Goal: Information Seeking & Learning: Learn about a topic

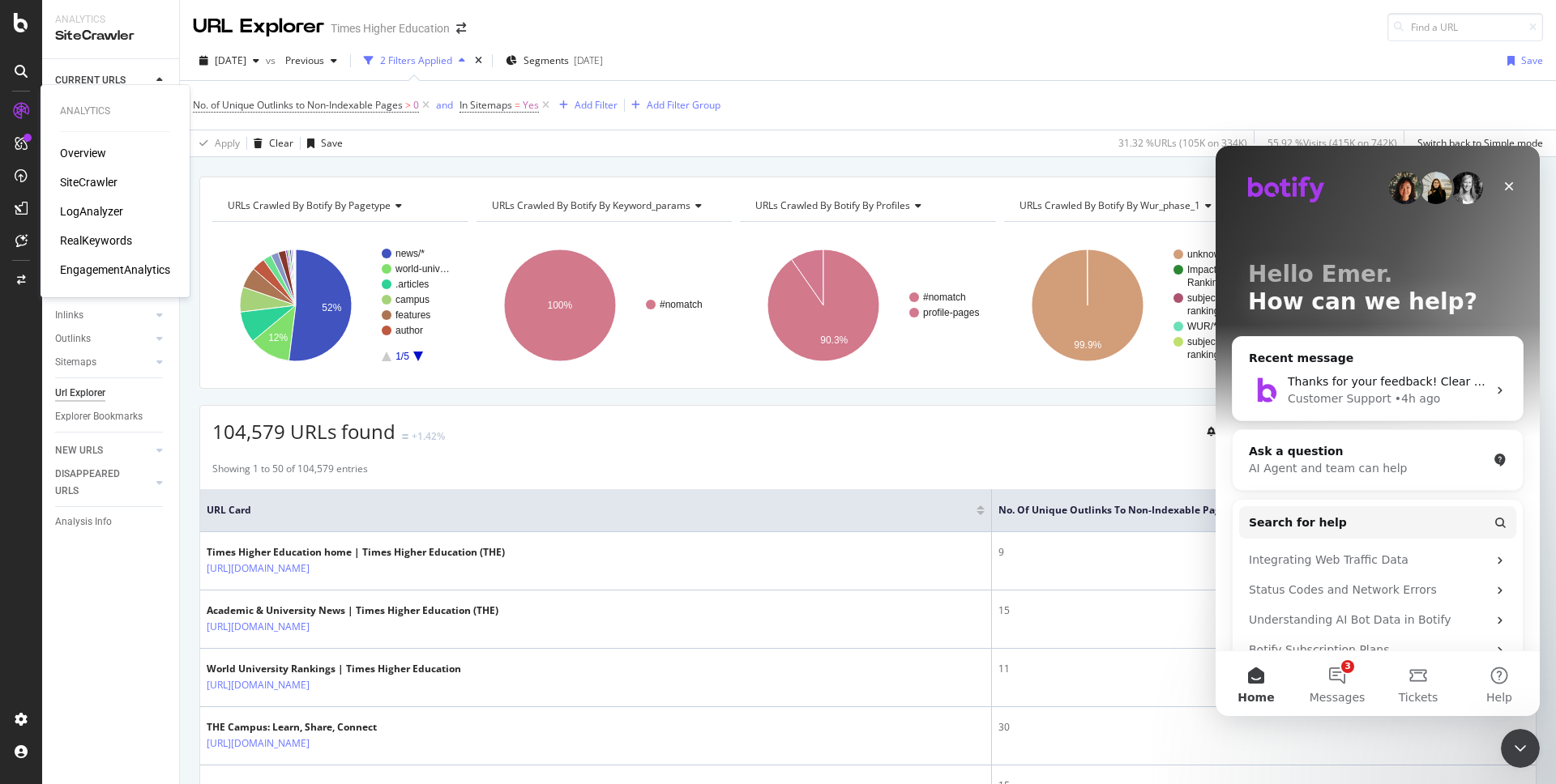
click at [86, 159] on div "Overview" at bounding box center [82, 153] width 46 height 16
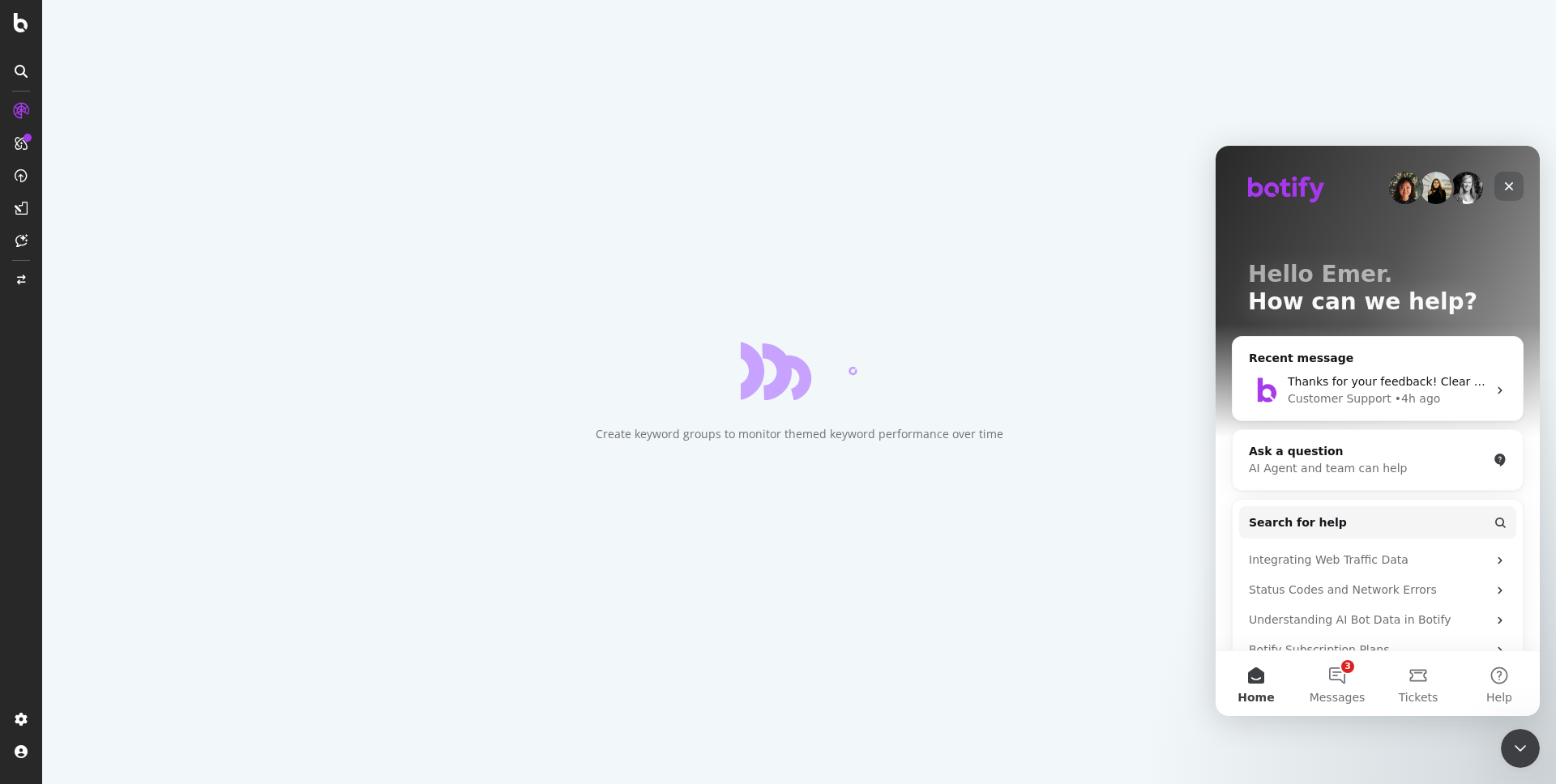
click at [1510, 185] on icon "Close" at bounding box center [1510, 186] width 9 height 9
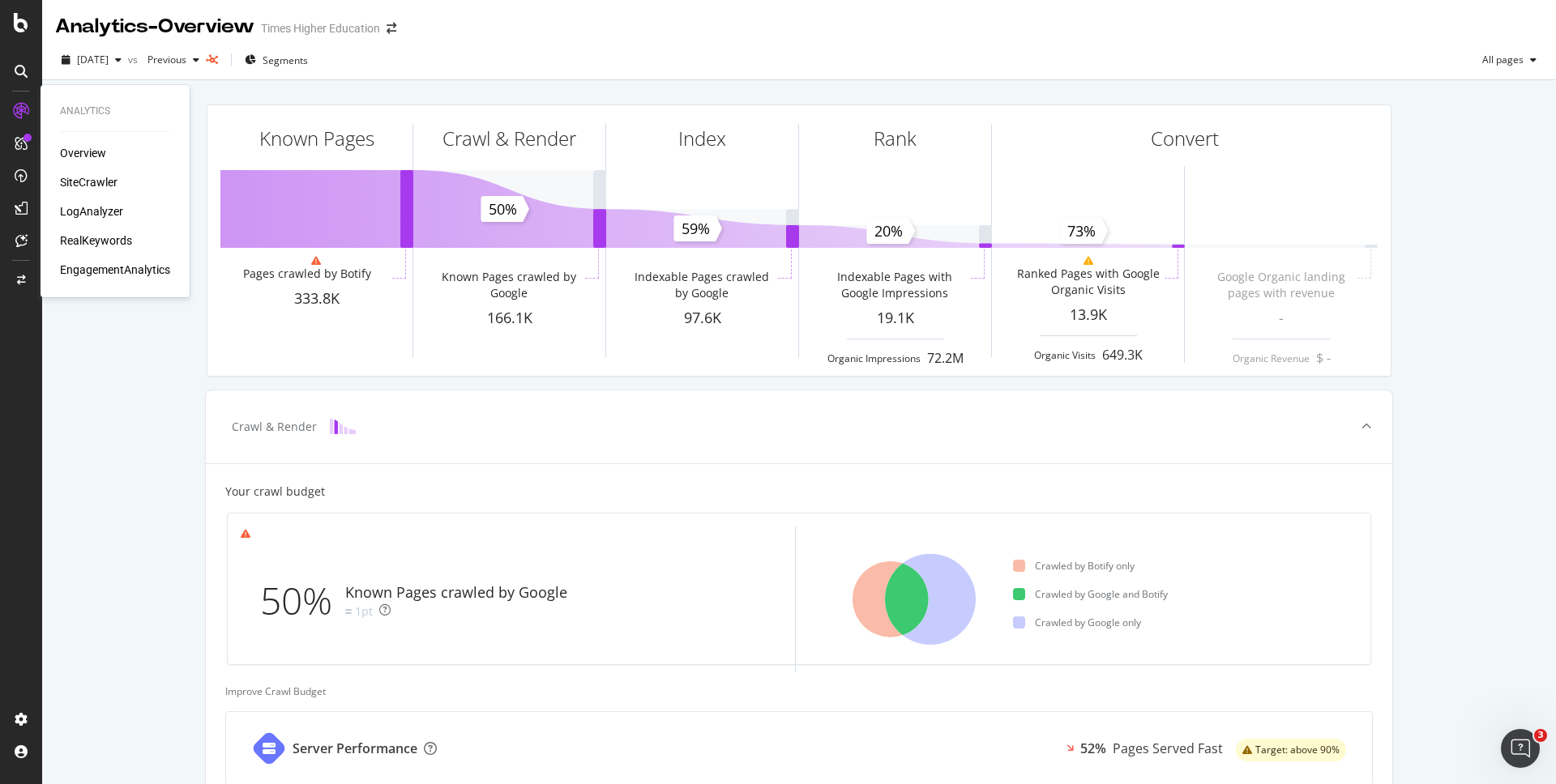
click at [96, 177] on div "SiteCrawler" at bounding box center [89, 182] width 58 height 16
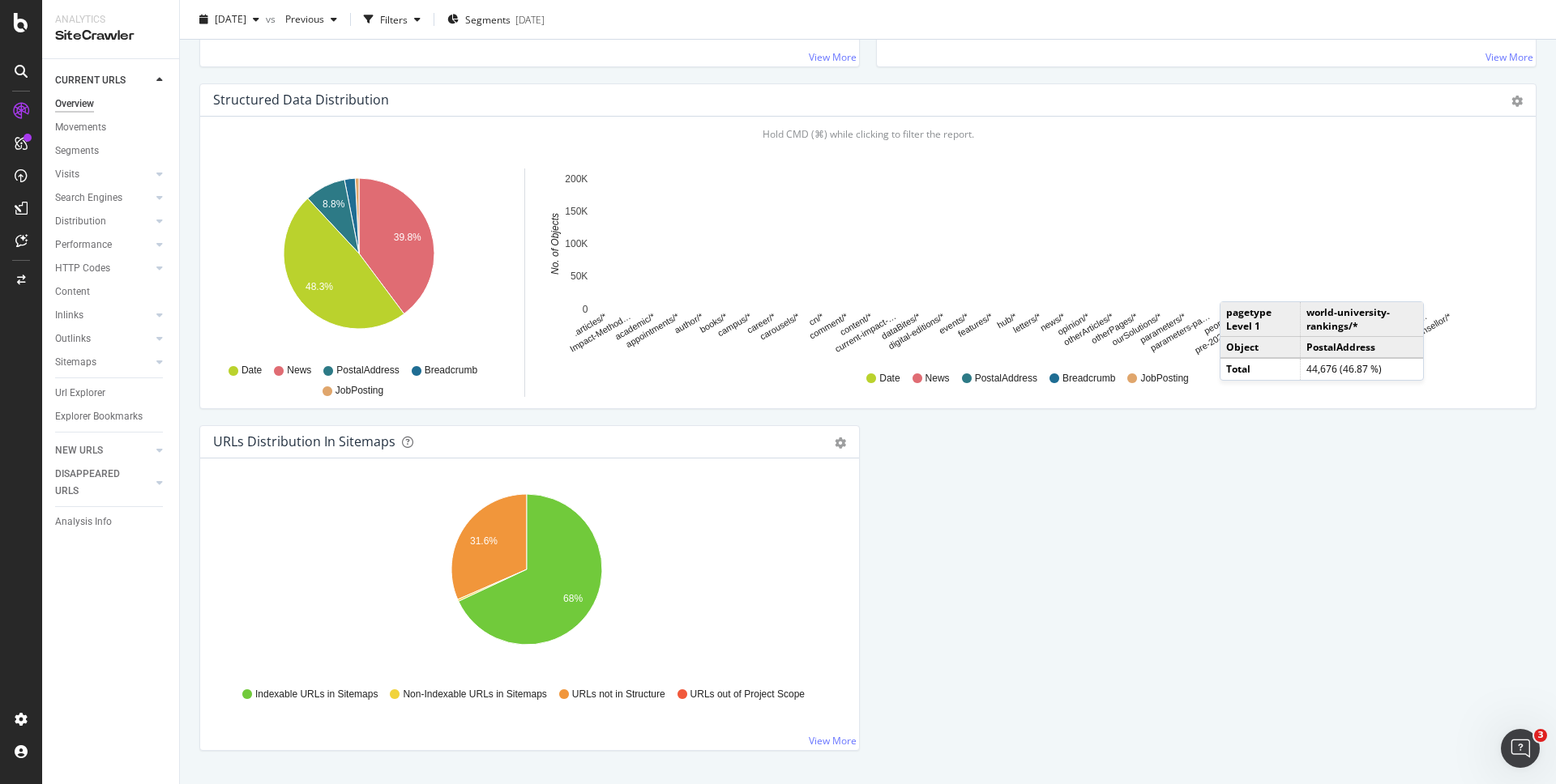
scroll to position [1566, 0]
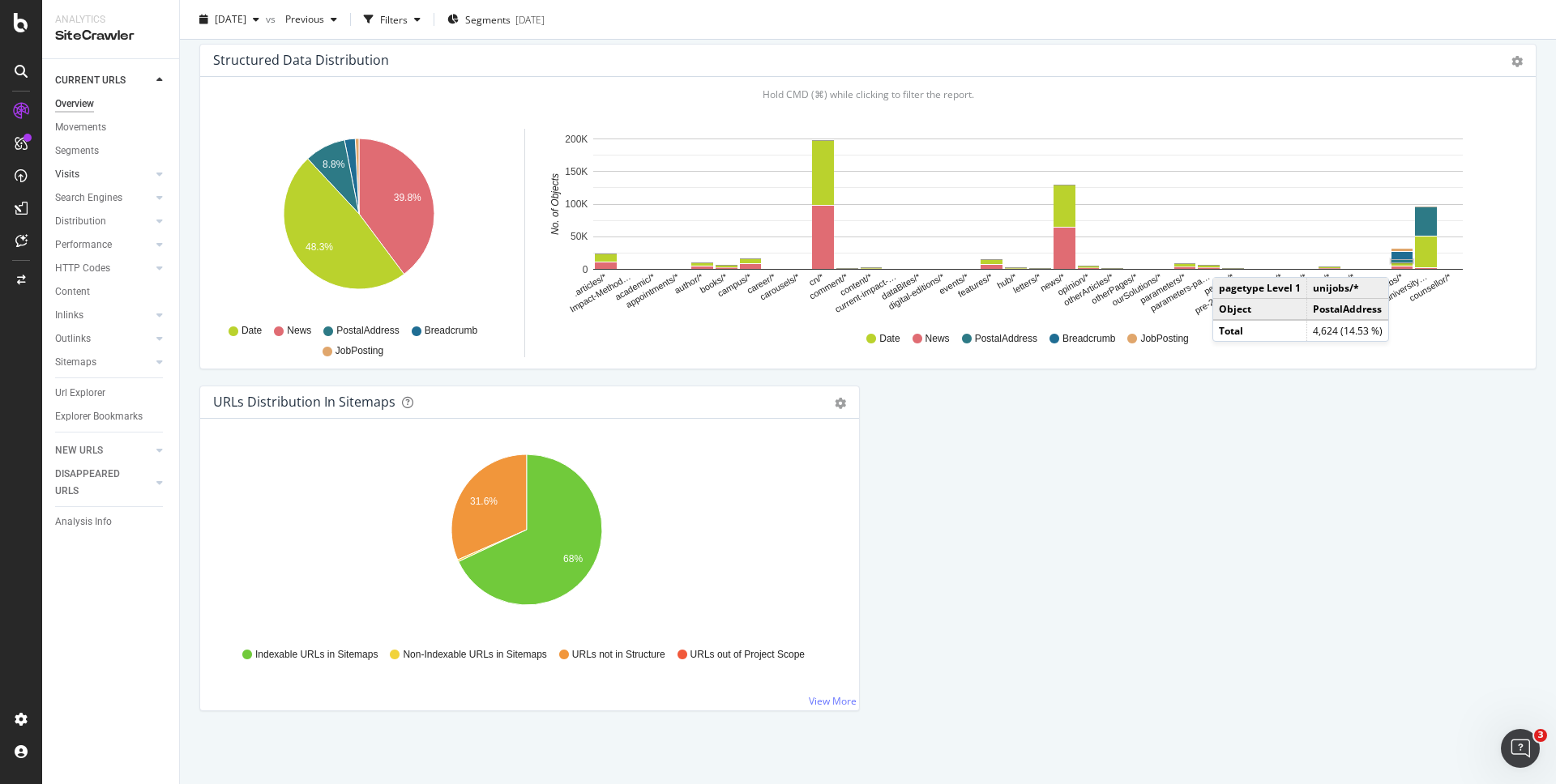
click at [93, 176] on link "Visits" at bounding box center [103, 174] width 96 height 17
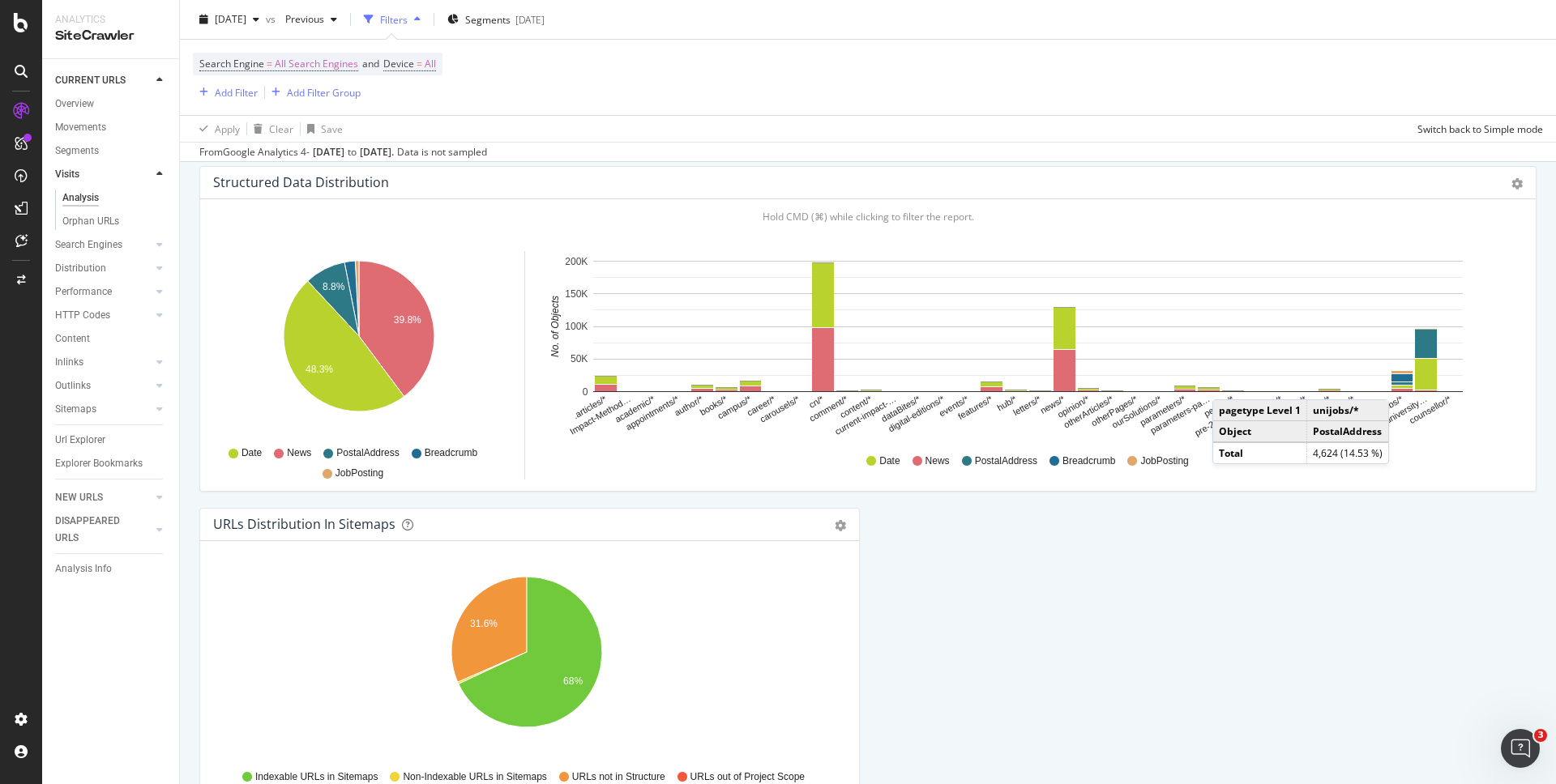
scroll to position [1688, 0]
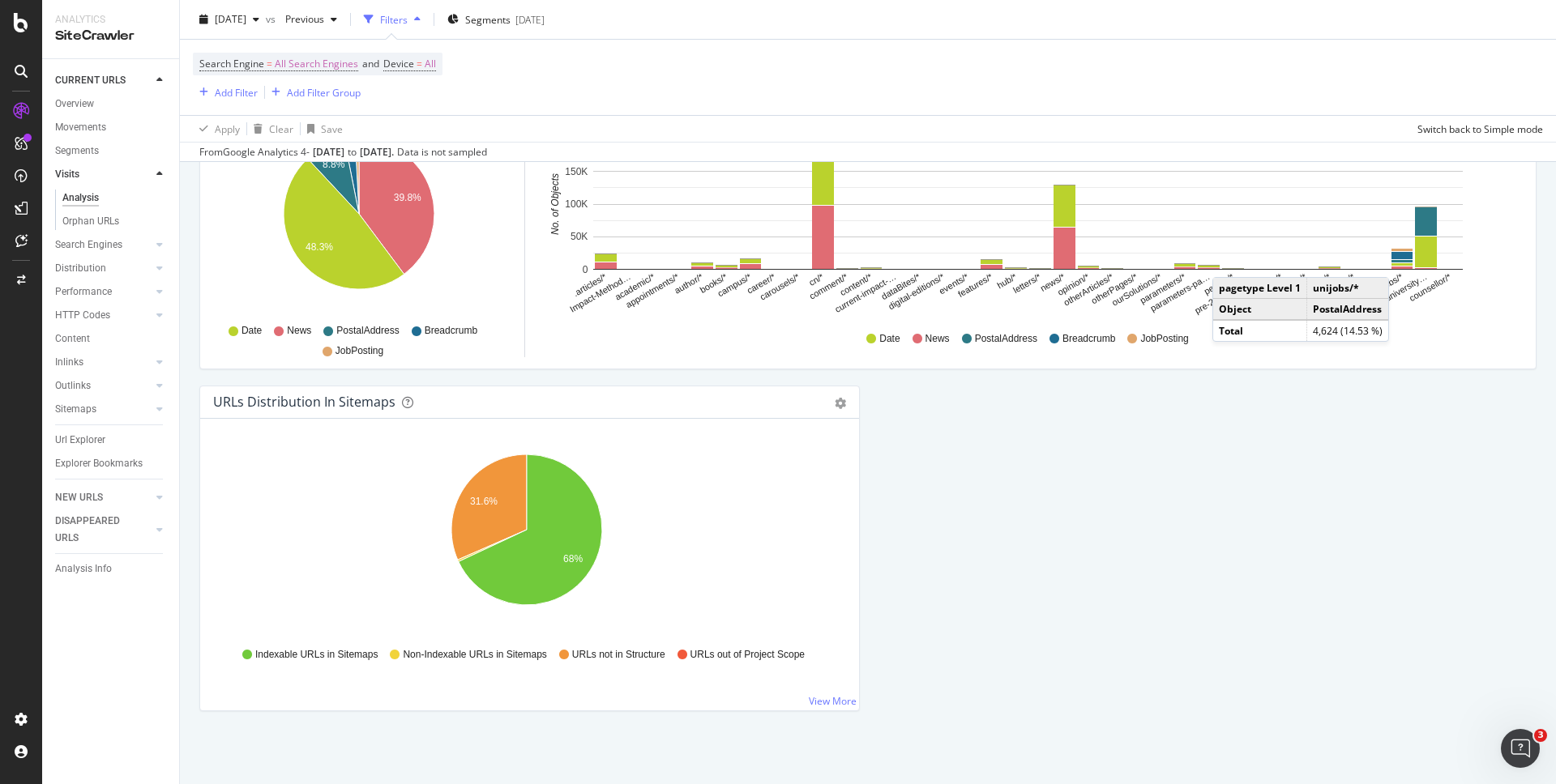
click at [158, 174] on icon at bounding box center [159, 174] width 6 height 10
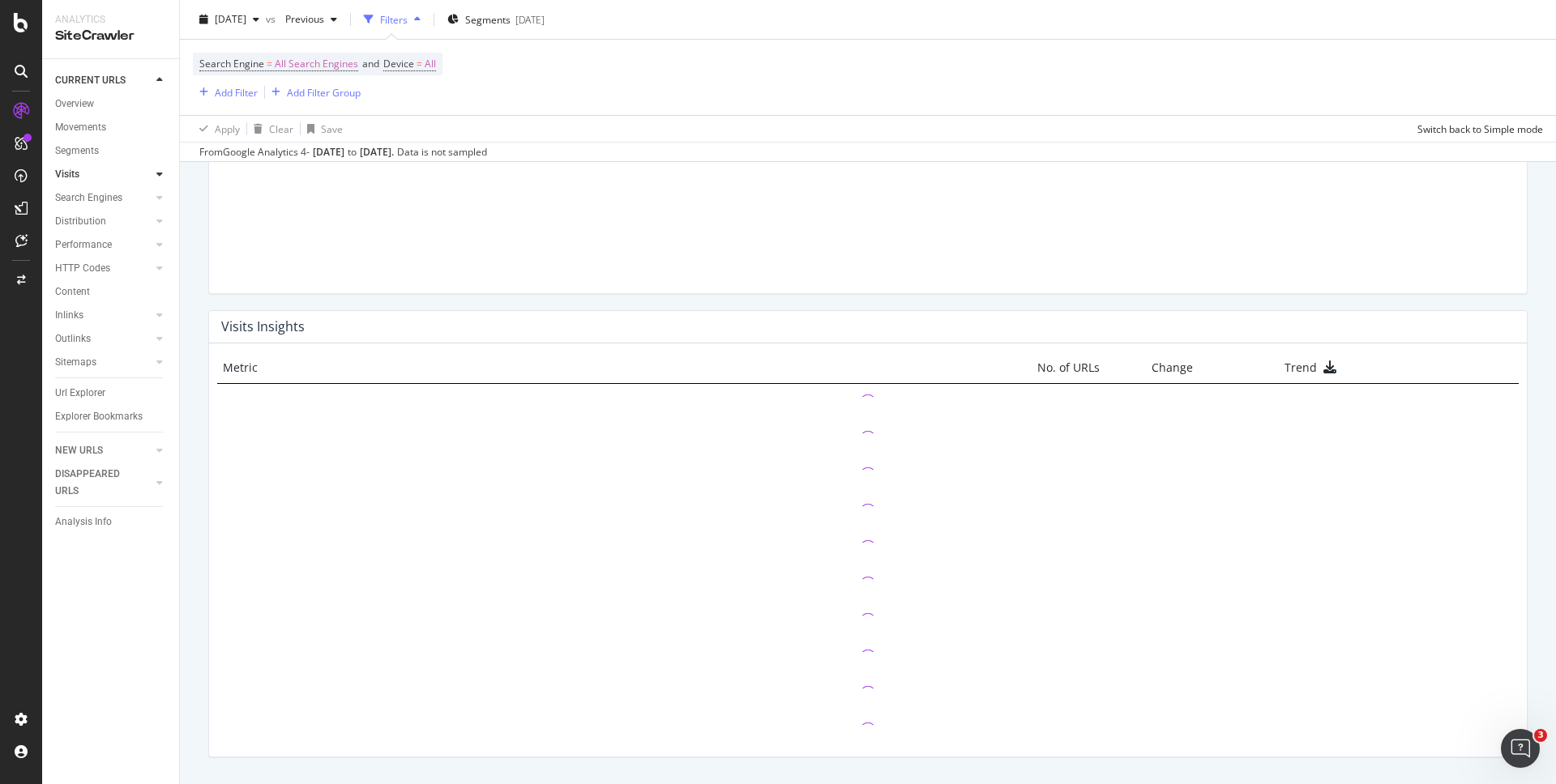
scroll to position [0, 0]
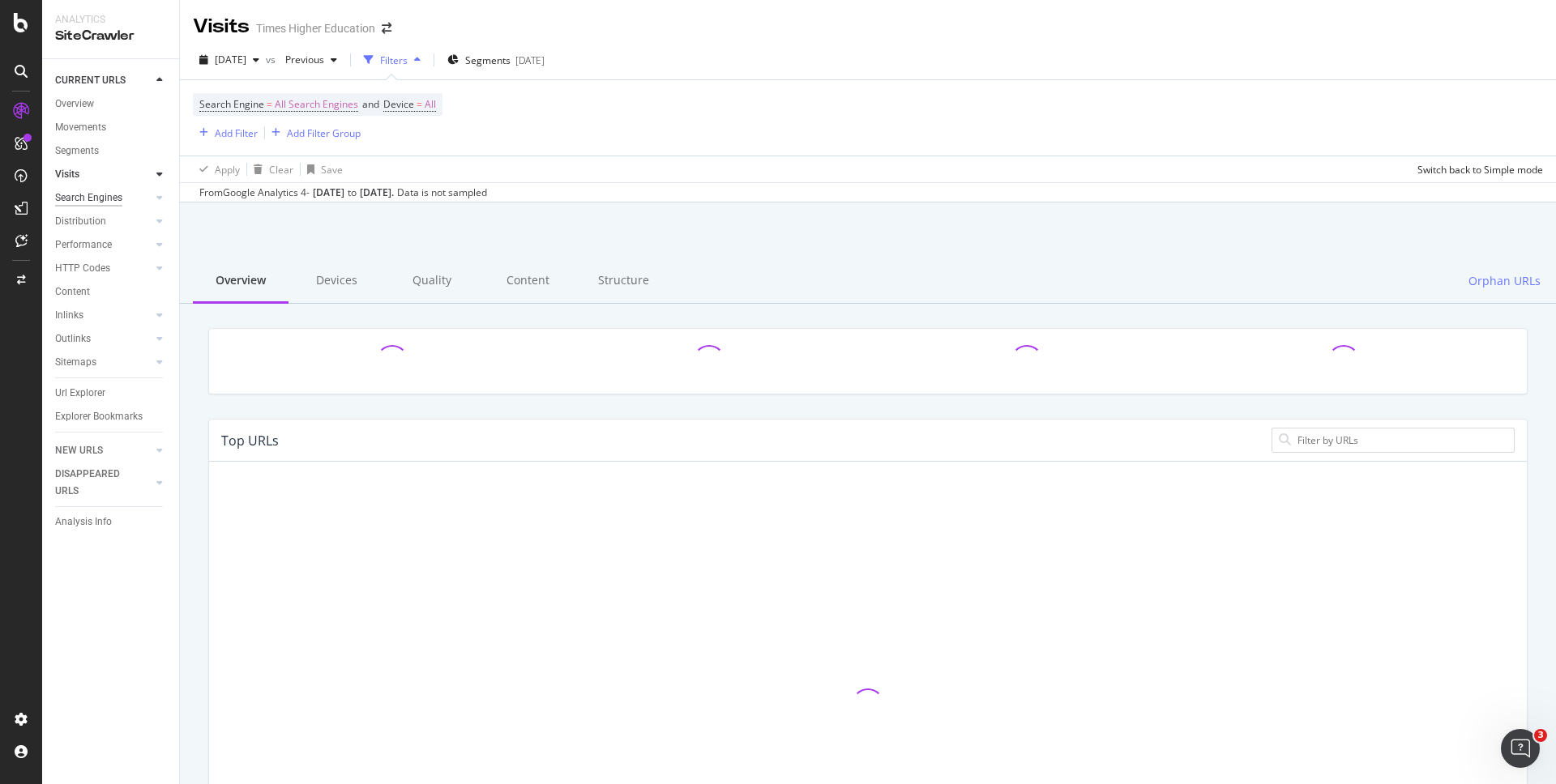
click at [104, 198] on div "Search Engines" at bounding box center [89, 197] width 67 height 17
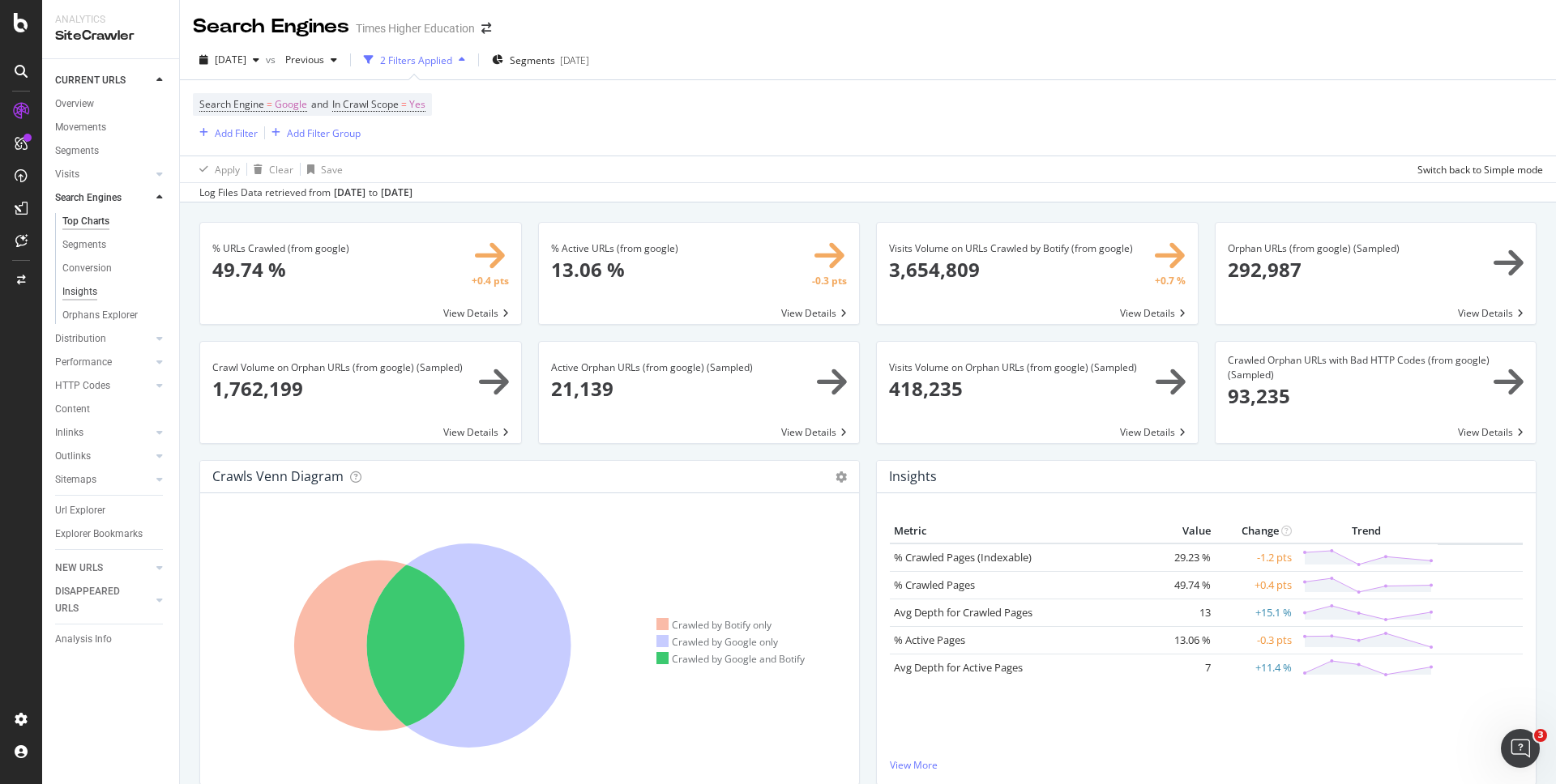
click at [92, 292] on div "Insights" at bounding box center [80, 292] width 34 height 17
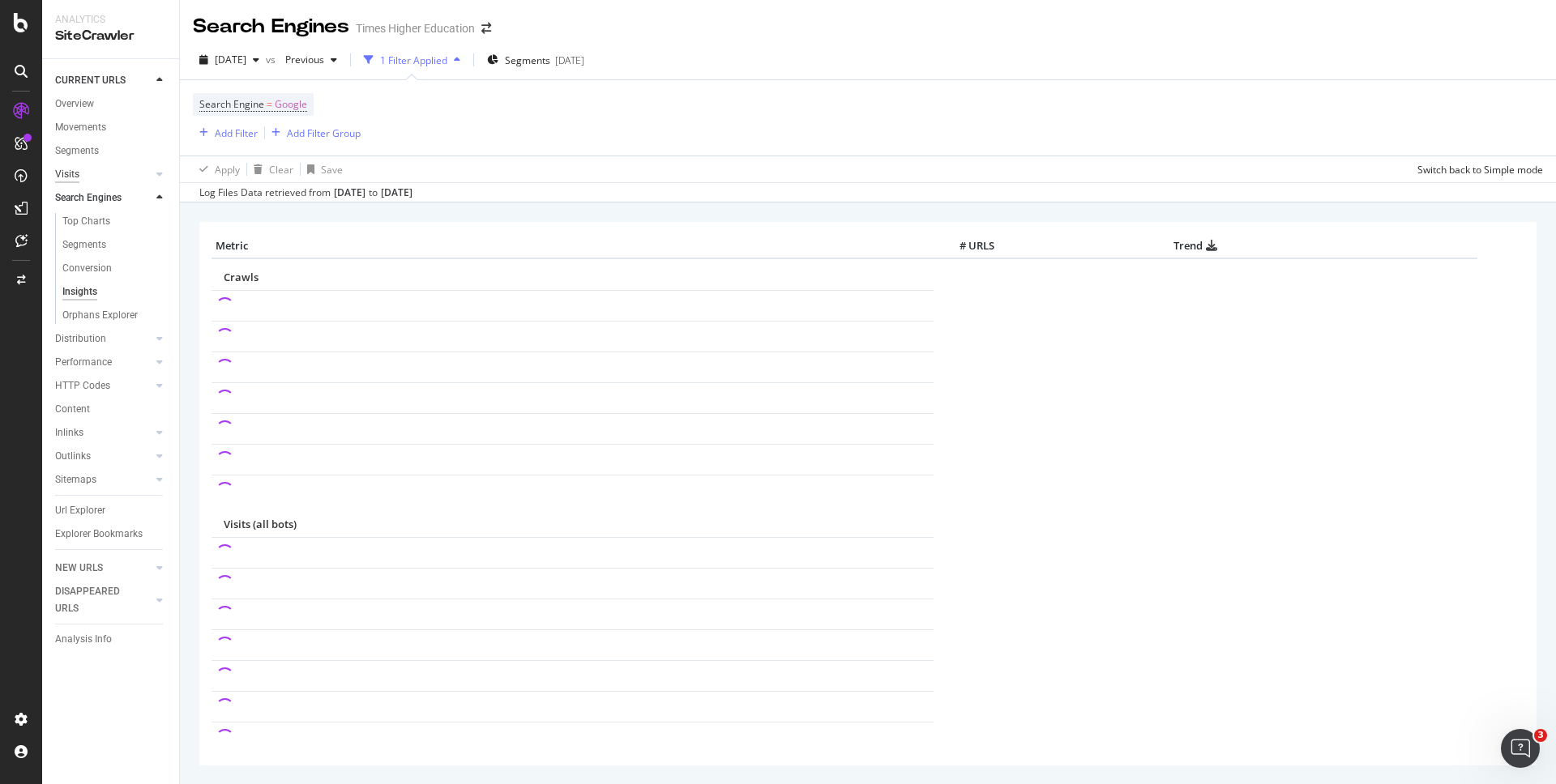
click at [76, 172] on div "Visits" at bounding box center [67, 174] width 24 height 17
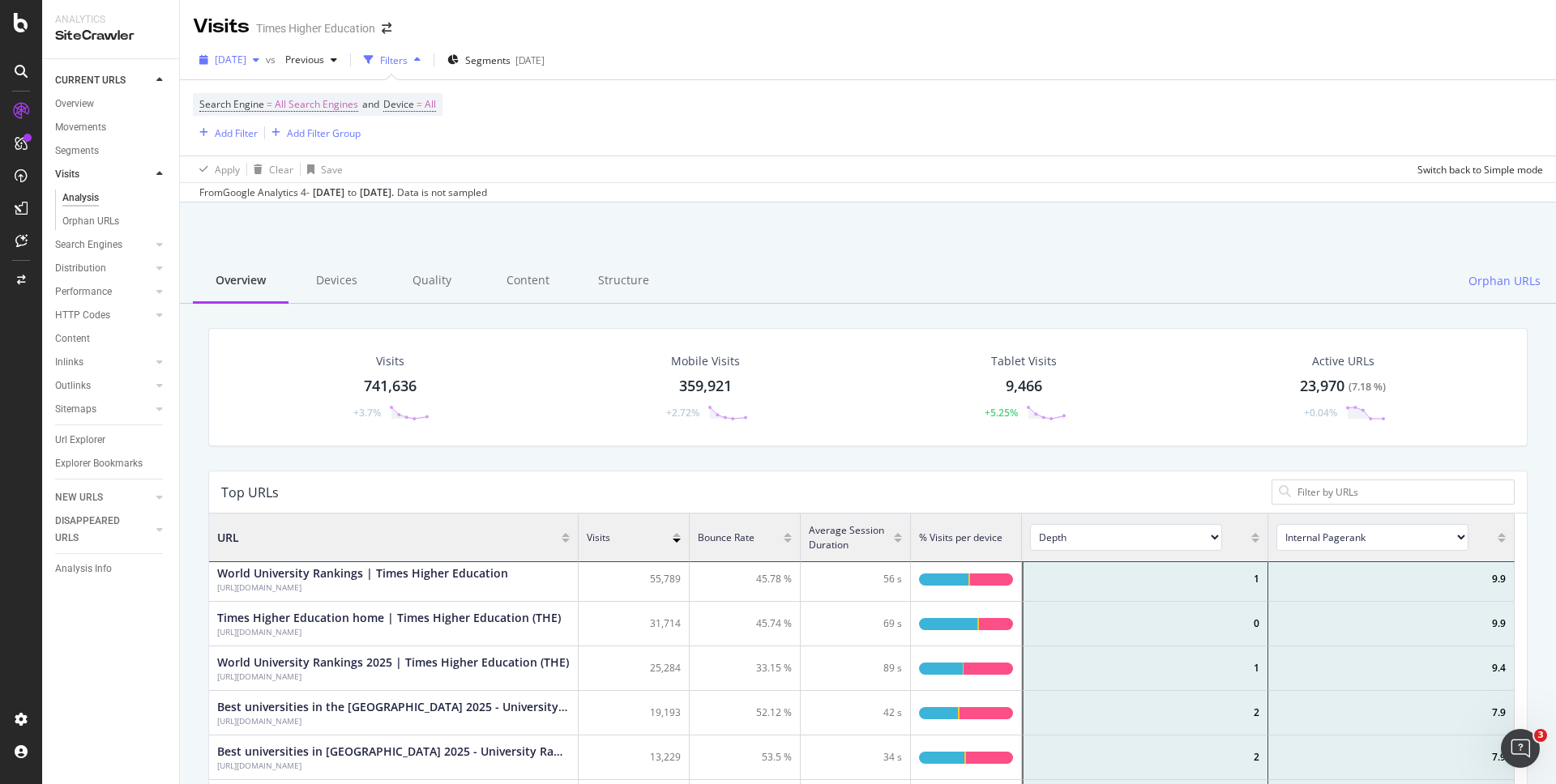
click at [246, 60] on span "[DATE]" at bounding box center [230, 59] width 32 height 14
click at [324, 60] on span "Previous" at bounding box center [302, 59] width 45 height 14
click at [246, 58] on span "[DATE]" at bounding box center [230, 59] width 32 height 14
click at [552, 129] on div "Search Engine = All Search Engines and Device = All Add Filter Add Filter Group" at bounding box center [868, 118] width 1350 height 75
click at [83, 103] on div "Overview" at bounding box center [74, 104] width 39 height 17
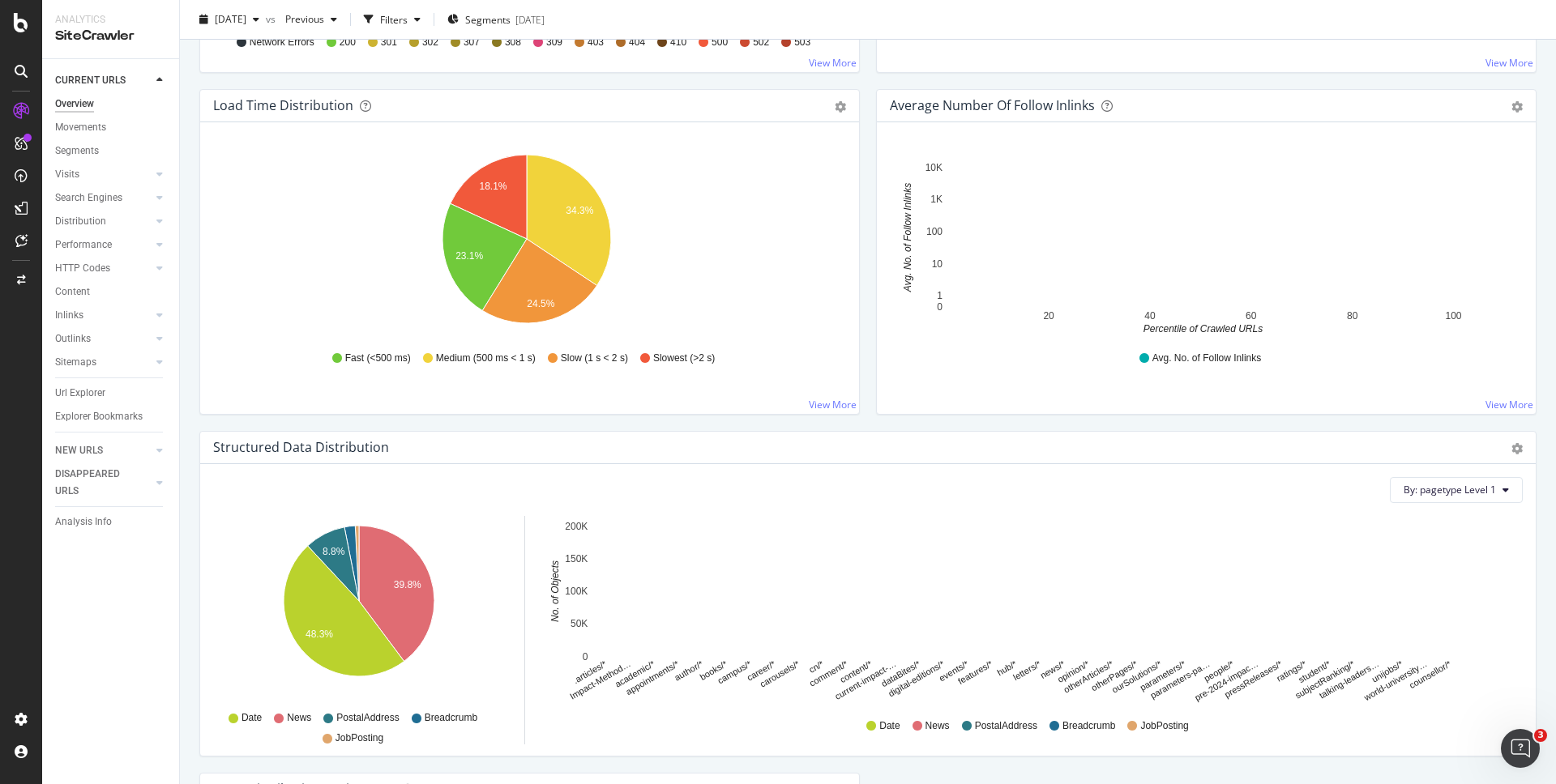
scroll to position [634, 0]
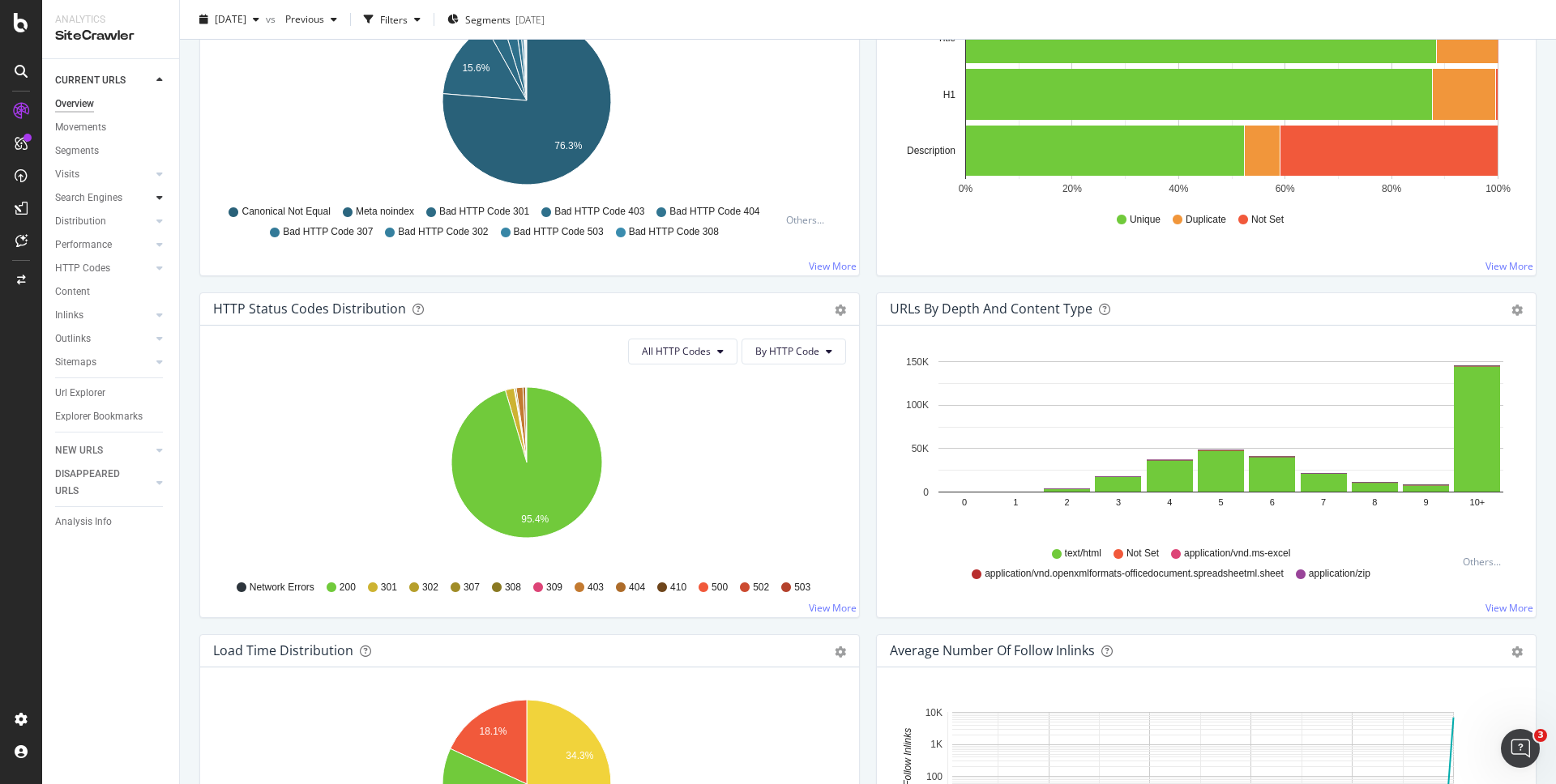
click at [160, 195] on icon at bounding box center [159, 197] width 6 height 10
click at [96, 218] on div "Top Charts" at bounding box center [86, 221] width 48 height 17
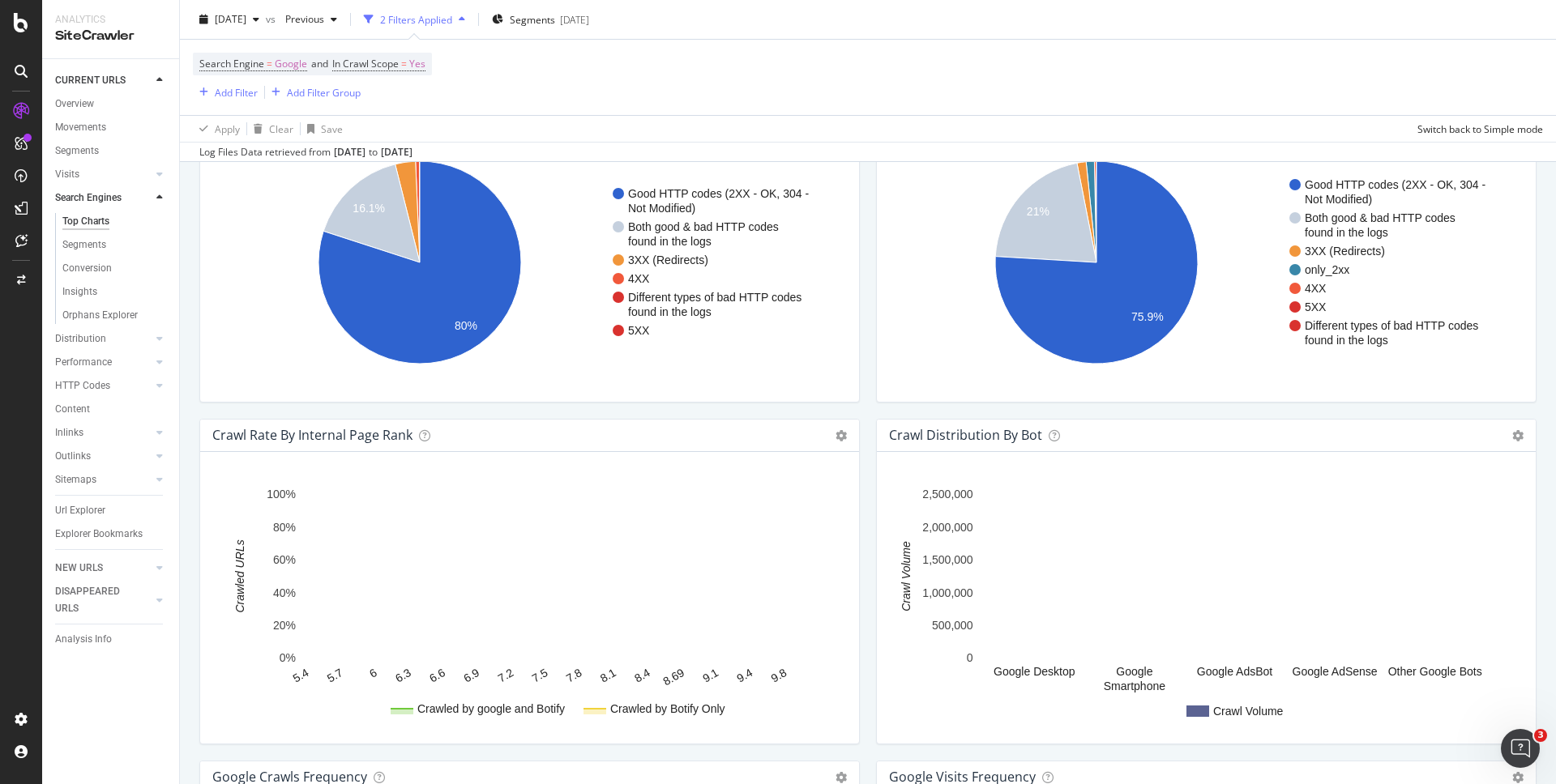
scroll to position [1784, 0]
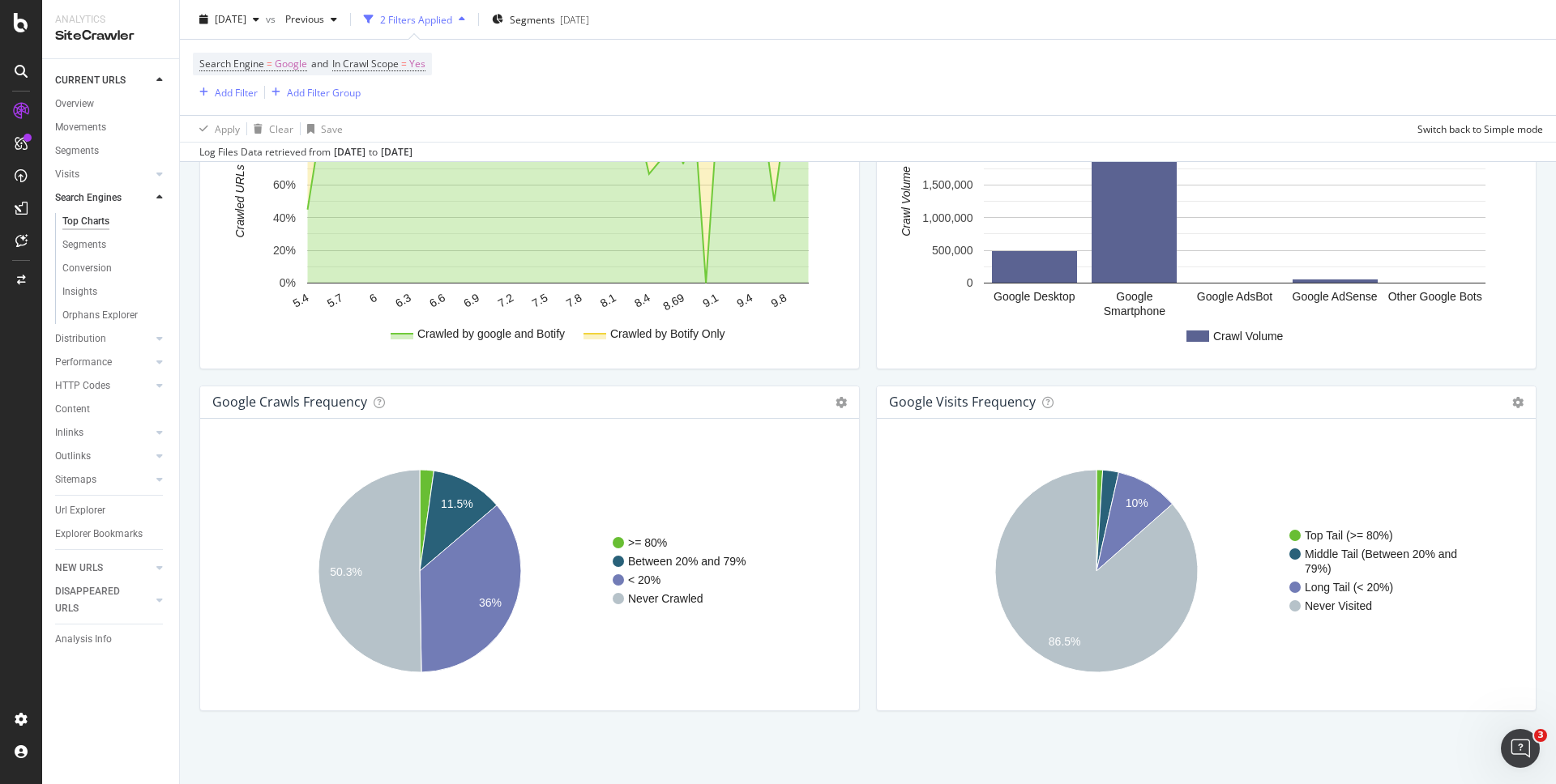
click at [82, 38] on div "SiteCrawler" at bounding box center [110, 36] width 111 height 19
click at [76, 99] on div "Overview" at bounding box center [74, 104] width 39 height 17
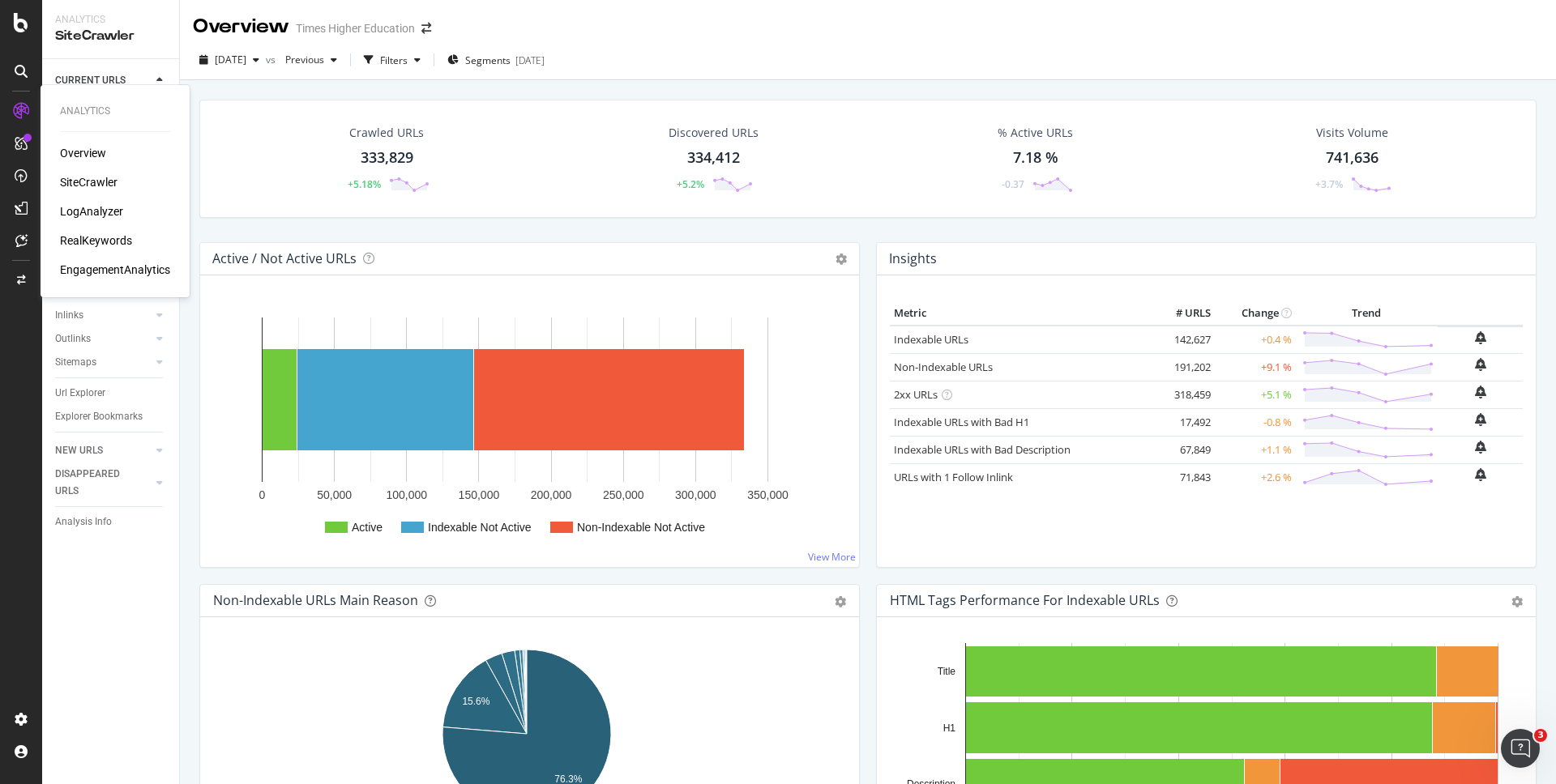
click at [93, 205] on div "LogAnalyzer" at bounding box center [91, 212] width 63 height 16
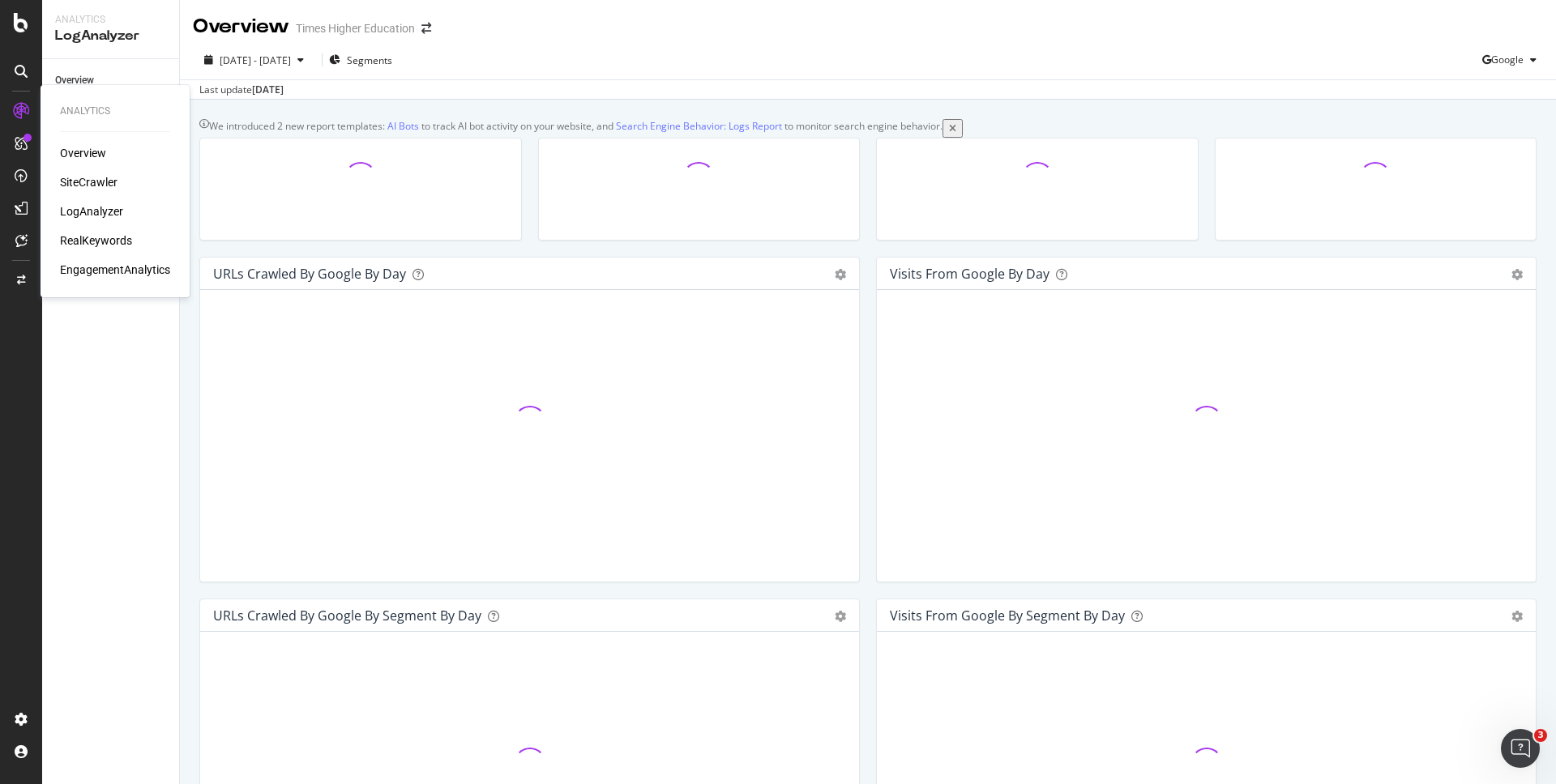
click at [114, 244] on div "RealKeywords" at bounding box center [96, 241] width 72 height 16
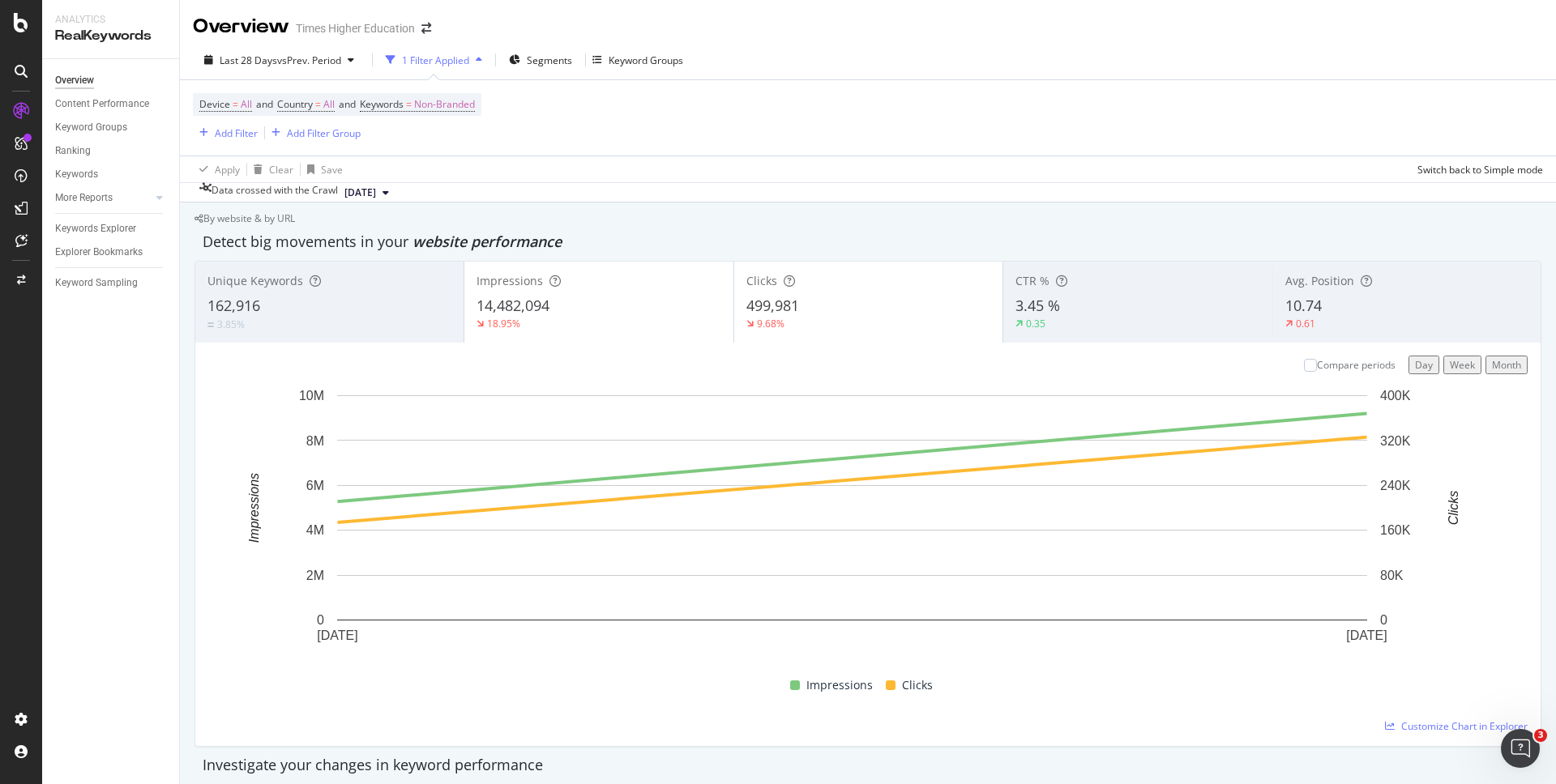
click at [406, 304] on div "162,916" at bounding box center [329, 306] width 244 height 21
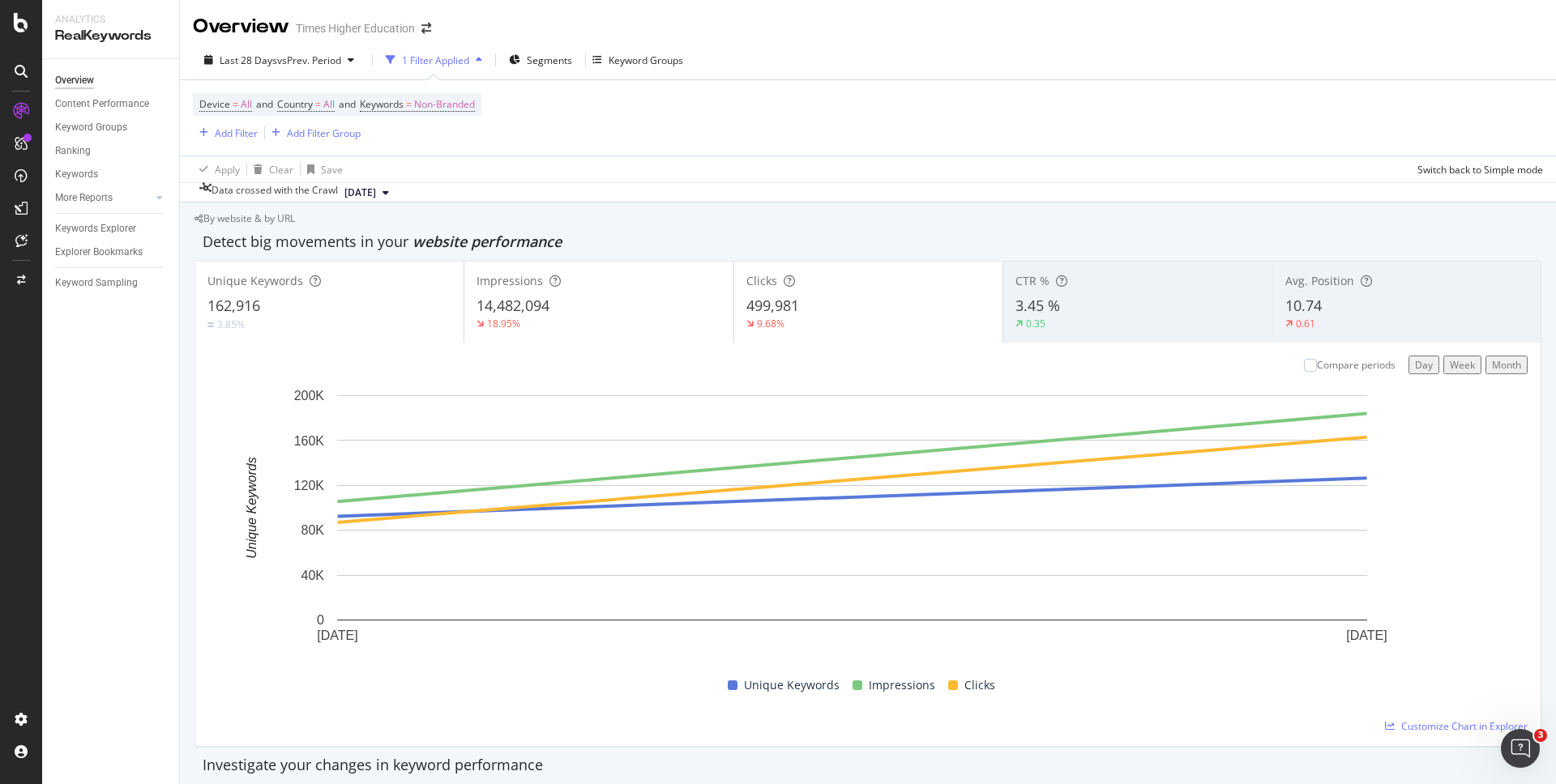
click at [823, 322] on div "9.68%" at bounding box center [868, 324] width 244 height 14
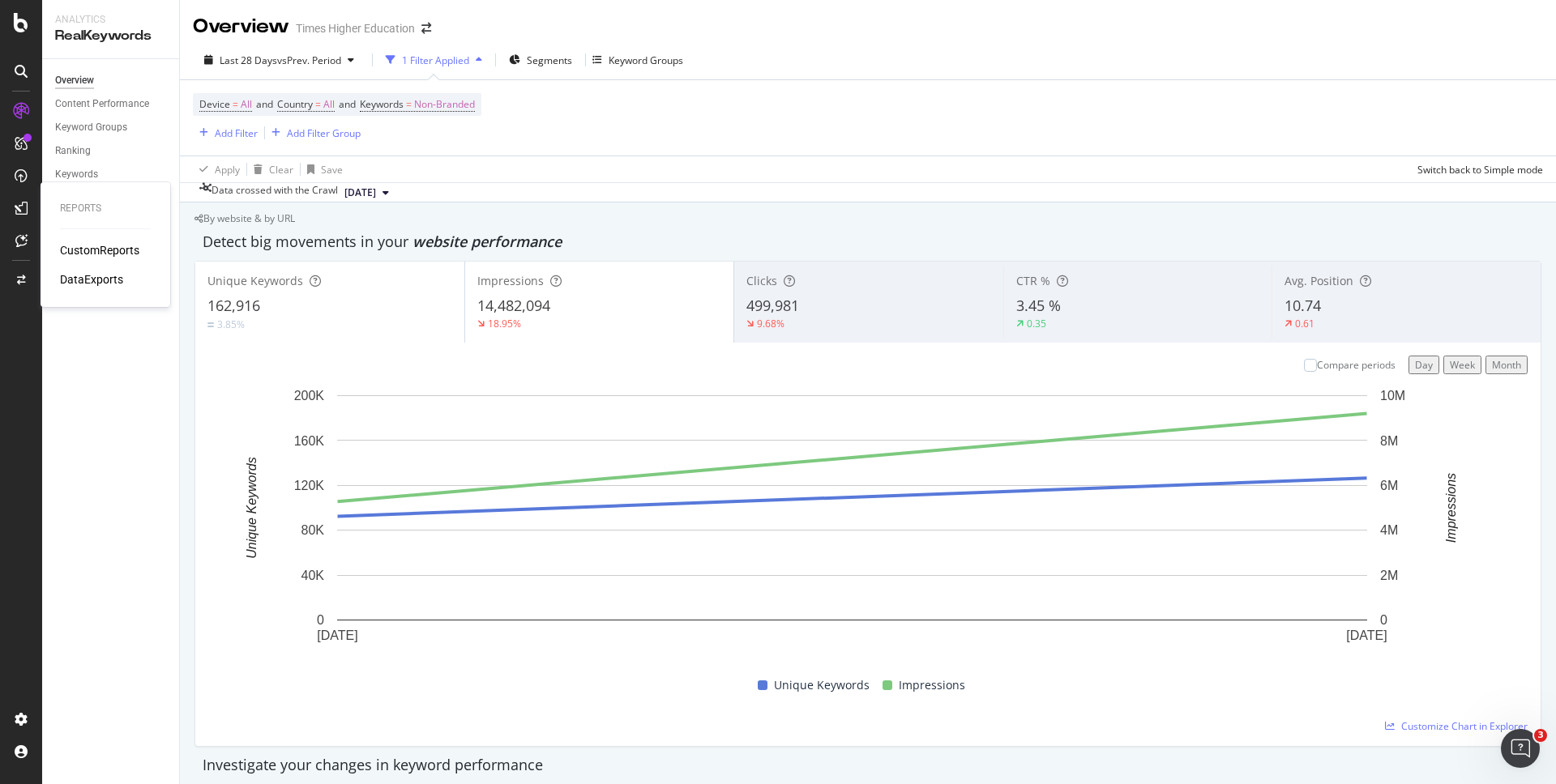
click at [81, 247] on div "CustomReports" at bounding box center [100, 251] width 80 height 16
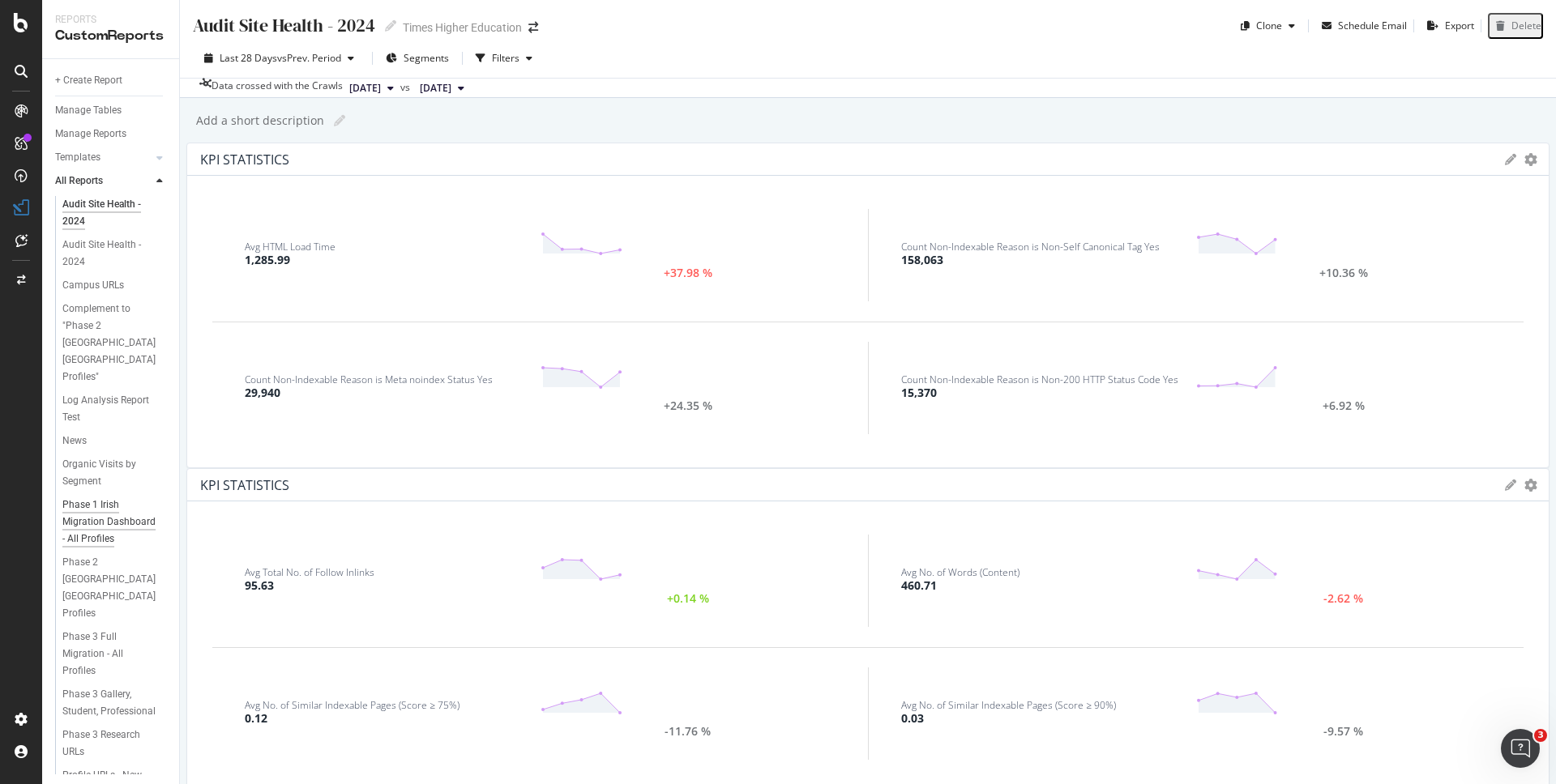
scroll to position [350, 0]
click at [84, 731] on div "Visits Metrics" at bounding box center [91, 739] width 58 height 17
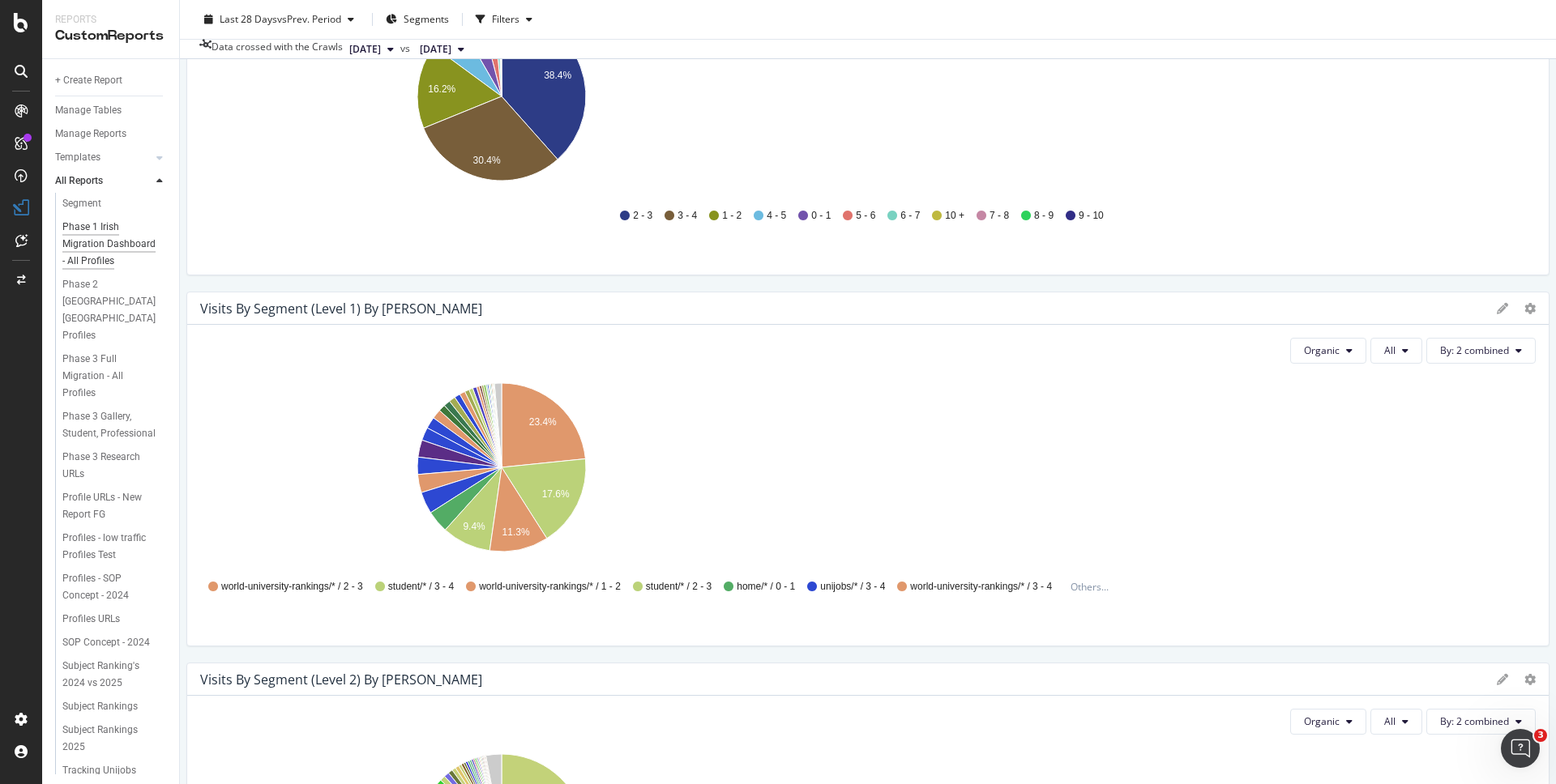
scroll to position [350, 0]
click at [87, 754] on div "WUR data tables dashboard" at bounding box center [109, 771] width 93 height 34
